Goal: Task Accomplishment & Management: Complete application form

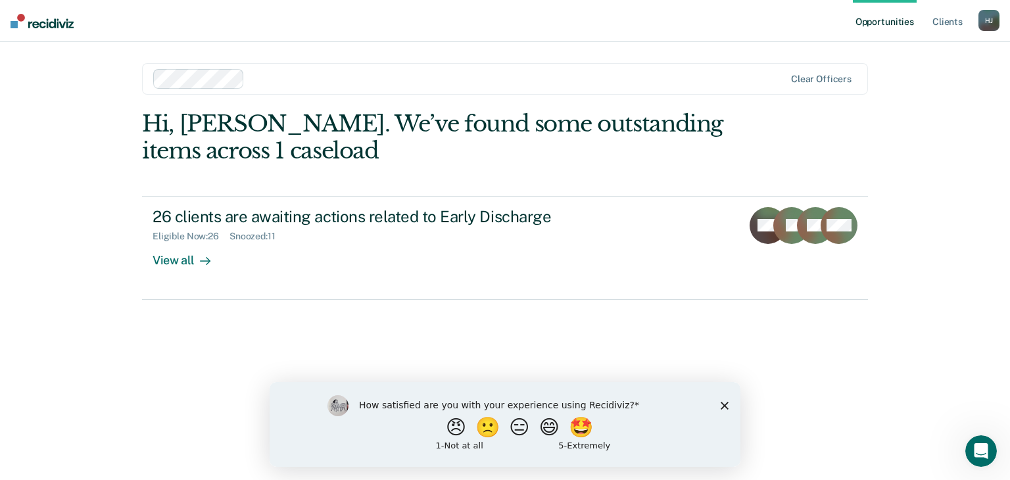
click at [725, 402] on icon "Close survey" at bounding box center [725, 405] width 8 height 8
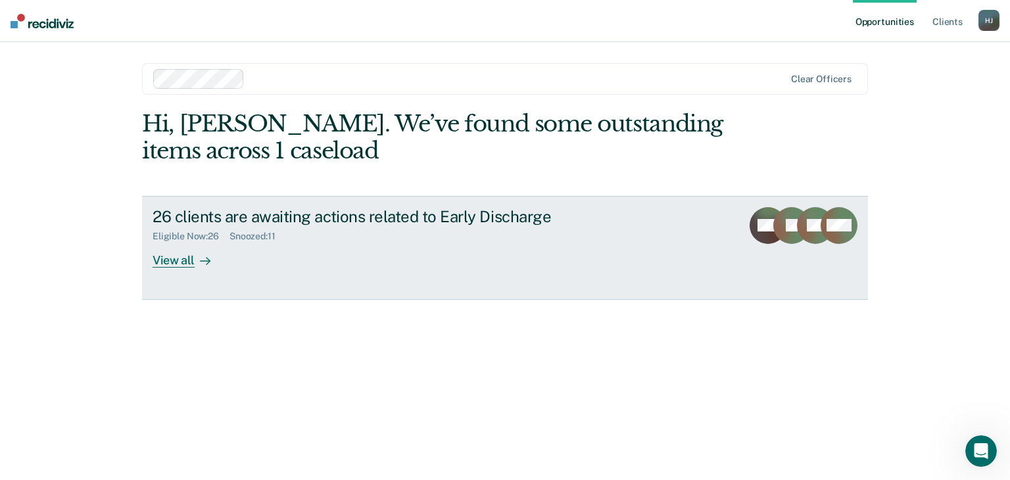
click at [170, 257] on div "View all" at bounding box center [190, 255] width 74 height 26
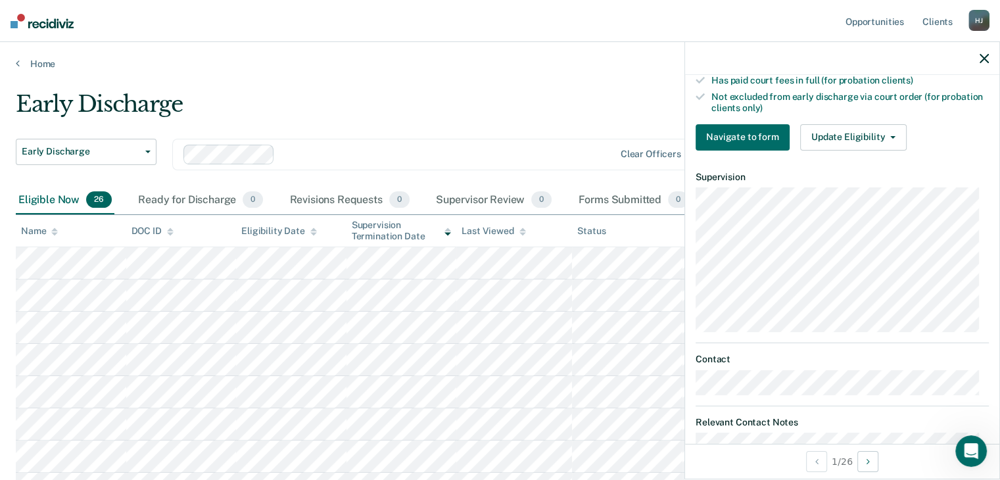
scroll to position [329, 0]
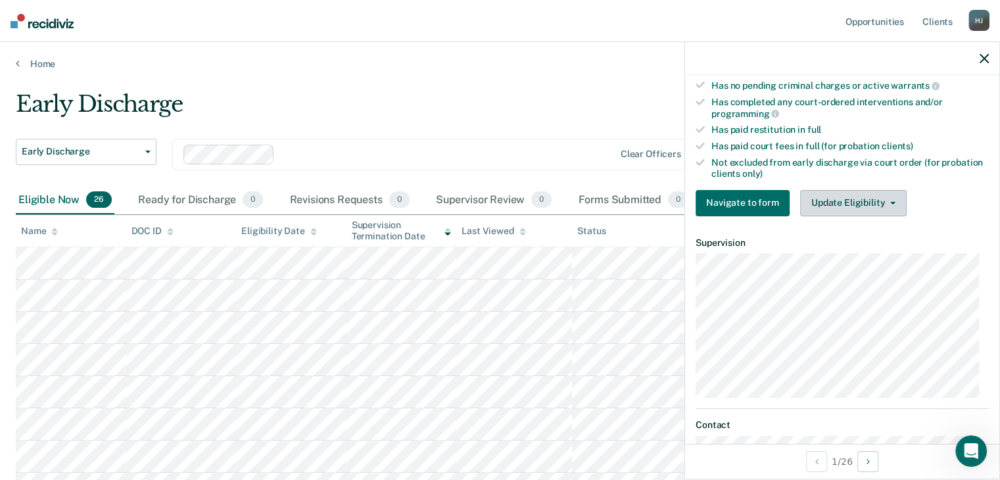
click at [841, 192] on button "Update Eligibility" at bounding box center [853, 203] width 107 height 26
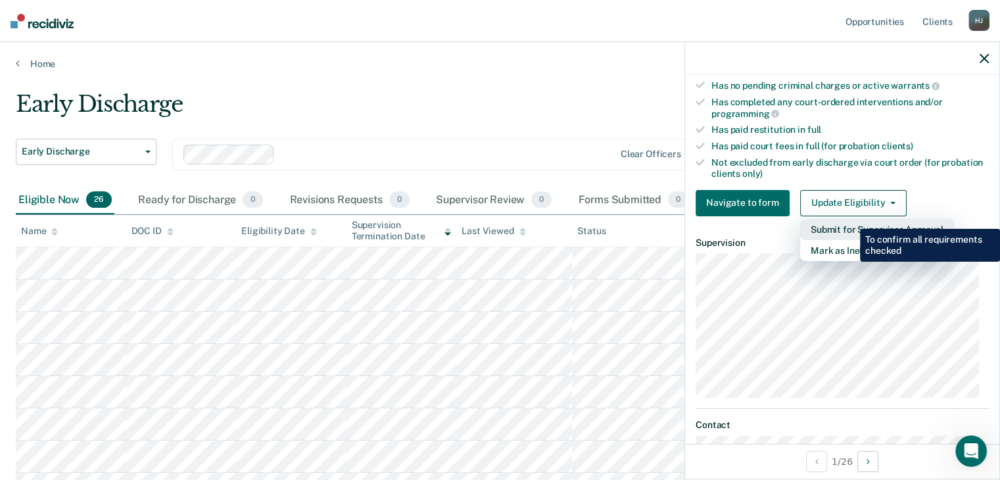
click at [850, 219] on button "Submit for Supervisor Approval" at bounding box center [877, 229] width 154 height 21
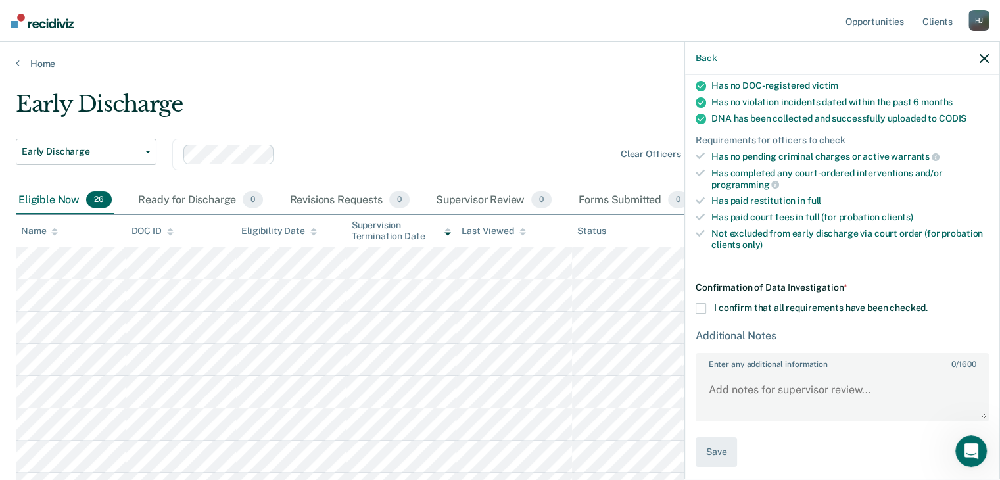
scroll to position [257, 0]
click at [701, 307] on span at bounding box center [701, 309] width 11 height 11
click at [928, 304] on input "I confirm that all requirements have been checked." at bounding box center [928, 304] width 0 height 0
click at [710, 372] on textarea "Enter any additional information 0 / 1600" at bounding box center [842, 396] width 291 height 49
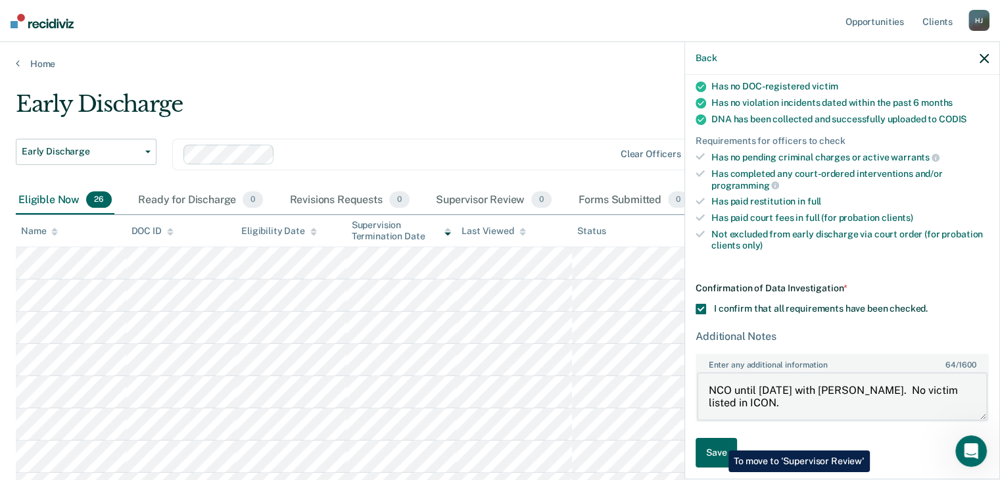
type textarea "NCO until [DATE] with [PERSON_NAME]. No victim listed in ICON."
click at [719, 441] on button "Save" at bounding box center [716, 453] width 41 height 30
